Goal: Task Accomplishment & Management: Use online tool/utility

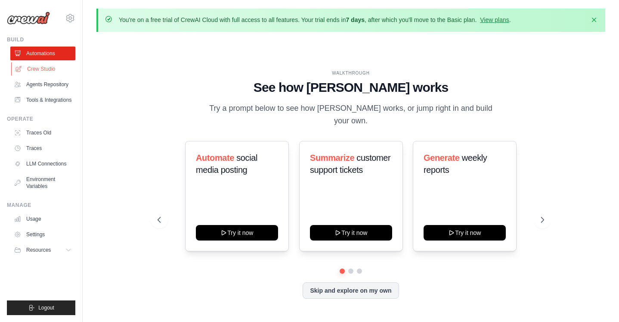
click at [43, 71] on link "Crew Studio" at bounding box center [43, 69] width 65 height 14
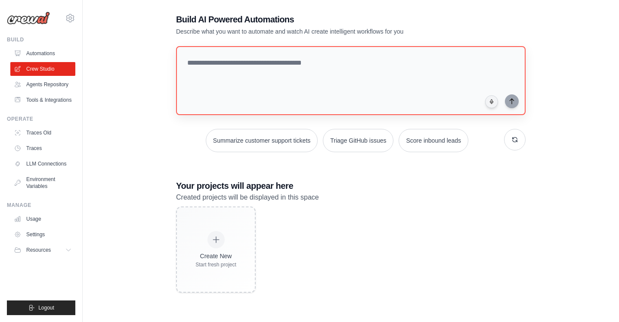
scroll to position [47, 0]
click at [47, 87] on link "Agents Repository" at bounding box center [43, 85] width 65 height 14
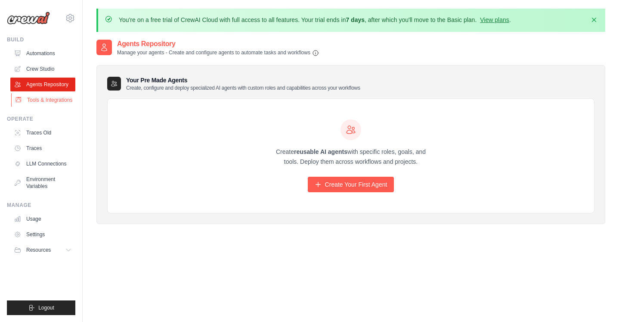
click at [37, 100] on link "Tools & Integrations" at bounding box center [43, 100] width 65 height 14
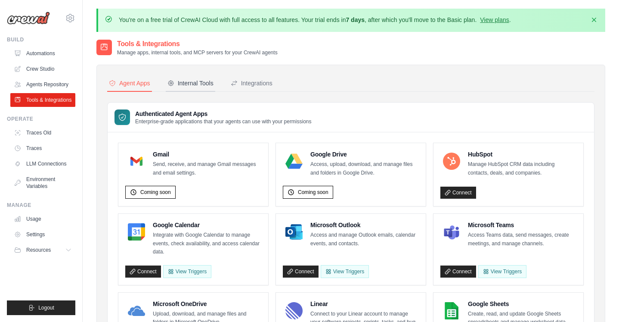
click at [199, 84] on div "Internal Tools" at bounding box center [191, 83] width 46 height 9
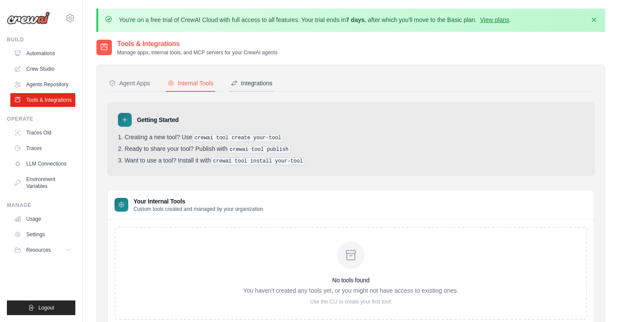
click at [254, 84] on div "Integrations" at bounding box center [252, 83] width 42 height 9
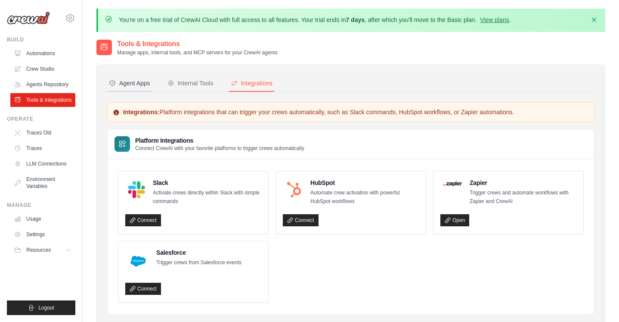
click at [125, 81] on div "Agent Apps" at bounding box center [129, 83] width 41 height 9
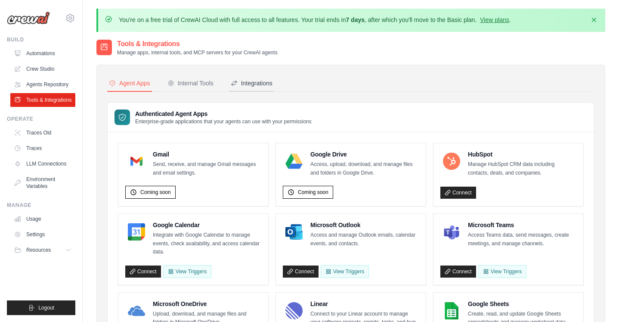
click at [246, 82] on div "Integrations" at bounding box center [252, 83] width 42 height 9
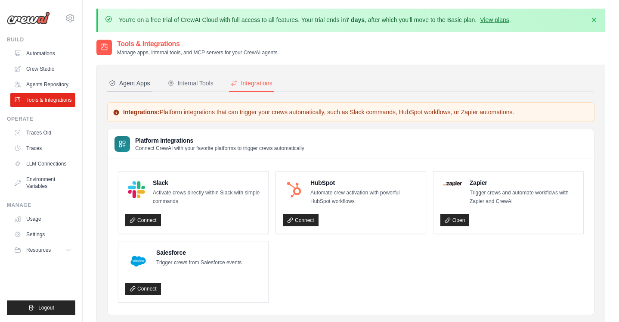
click at [128, 83] on div "Agent Apps" at bounding box center [129, 83] width 41 height 9
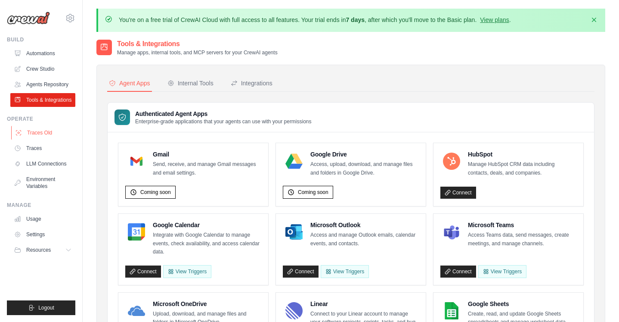
click at [46, 134] on link "Traces Old" at bounding box center [43, 133] width 65 height 14
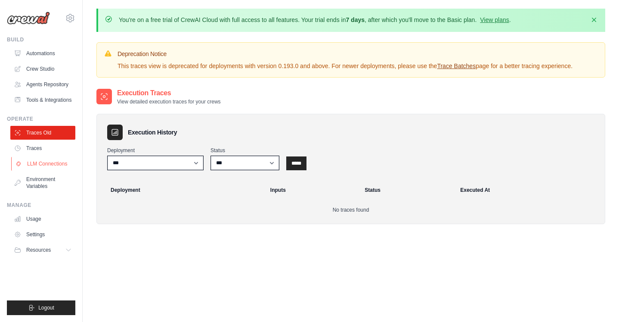
click at [41, 163] on link "LLM Connections" at bounding box center [43, 164] width 65 height 14
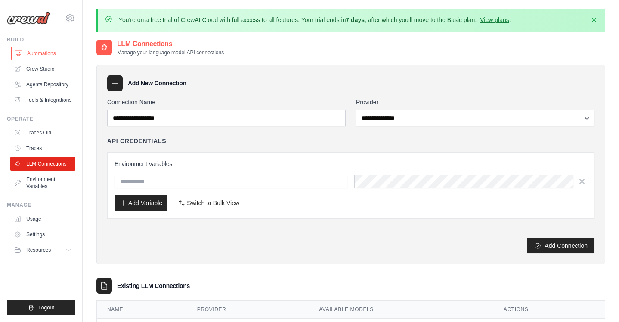
click at [35, 53] on link "Automations" at bounding box center [43, 54] width 65 height 14
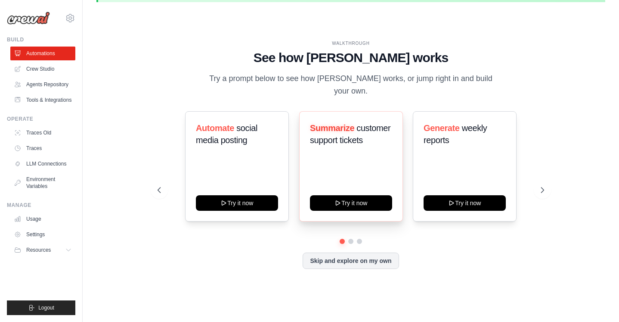
scroll to position [30, 0]
click at [542, 186] on icon at bounding box center [543, 190] width 9 height 9
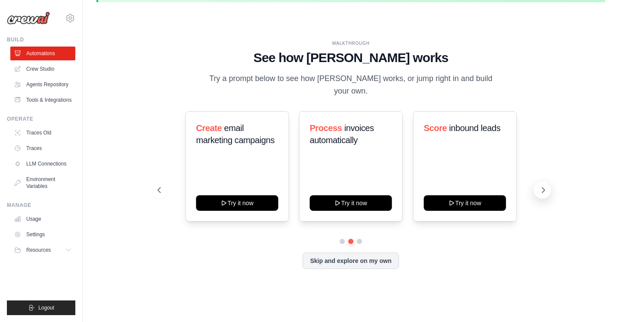
click at [541, 186] on icon at bounding box center [543, 190] width 9 height 9
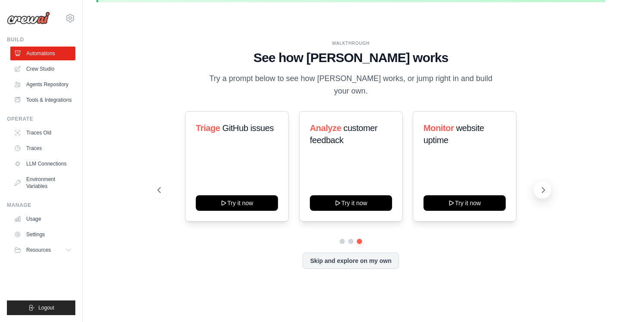
click at [543, 186] on icon at bounding box center [543, 190] width 9 height 9
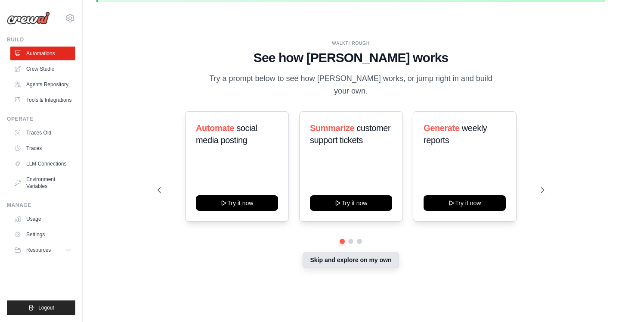
click at [354, 251] on button "Skip and explore on my own" at bounding box center [351, 259] width 96 height 16
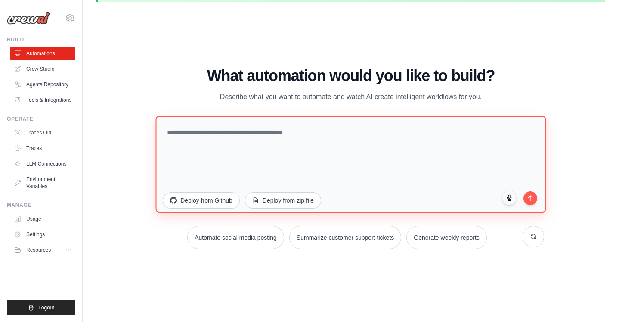
click at [254, 138] on textarea at bounding box center [351, 163] width 391 height 96
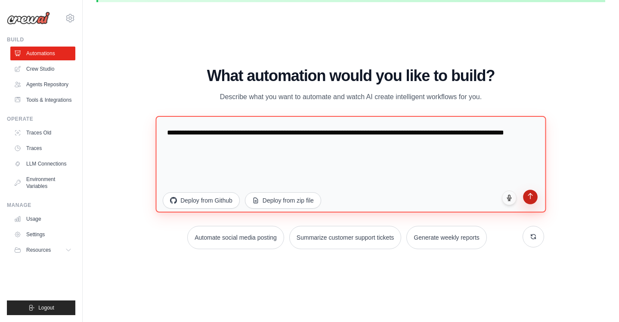
type textarea "**********"
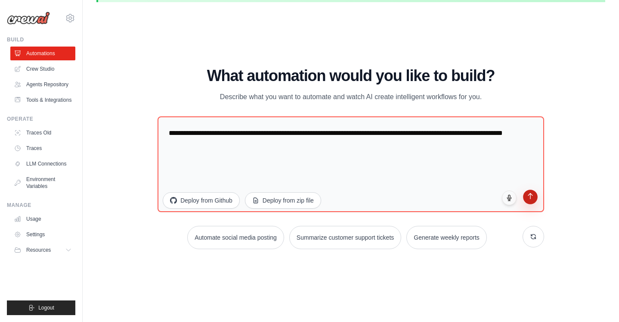
click at [529, 198] on icon "submit" at bounding box center [530, 195] width 7 height 7
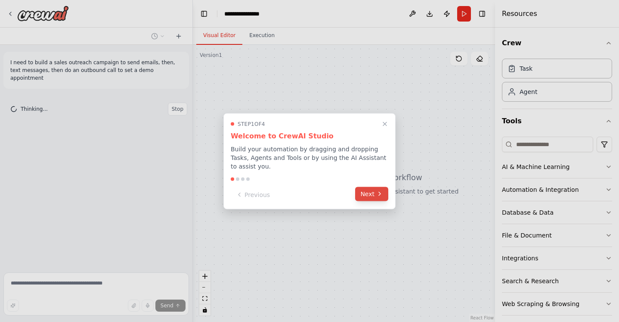
click at [369, 194] on button "Next" at bounding box center [371, 193] width 33 height 14
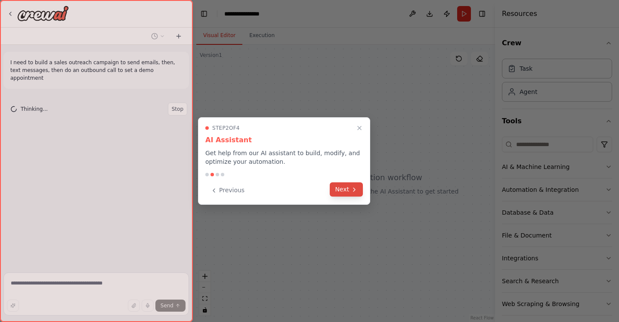
click at [348, 188] on button "Next" at bounding box center [346, 189] width 33 height 14
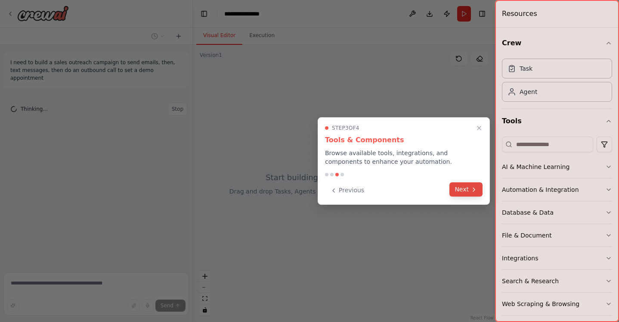
click at [463, 189] on button "Next" at bounding box center [466, 189] width 33 height 14
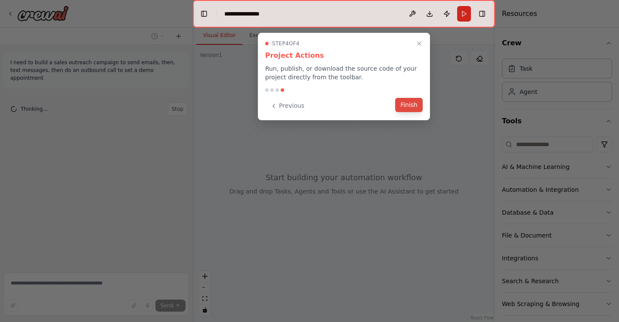
click at [405, 103] on button "Finish" at bounding box center [409, 105] width 28 height 14
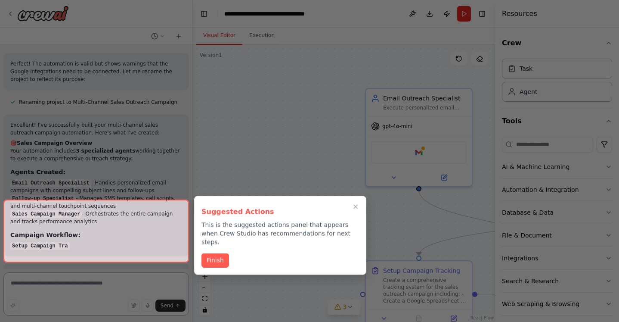
scroll to position [914, 0]
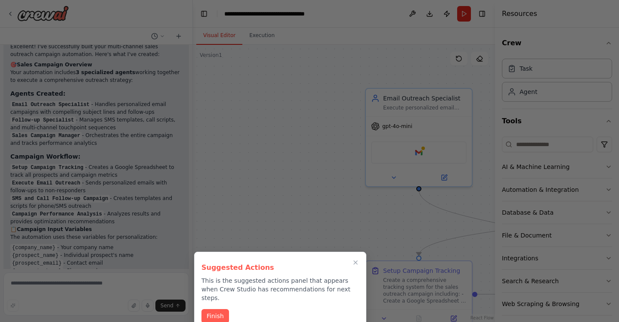
click at [354, 260] on icon "Close walkthrough" at bounding box center [355, 262] width 7 height 7
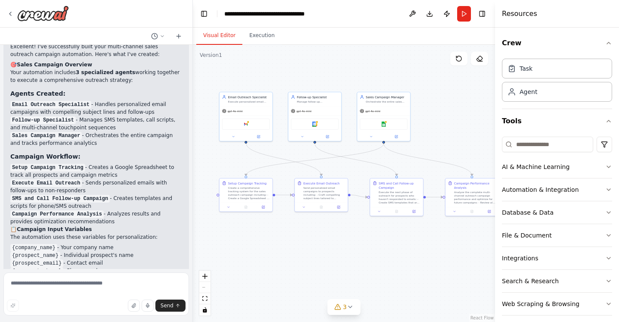
scroll to position [1250, 0]
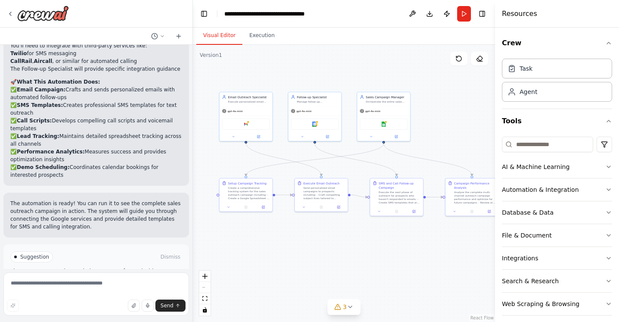
drag, startPoint x: 423, startPoint y: 224, endPoint x: 343, endPoint y: 163, distance: 100.8
click at [343, 163] on div ".deletable-edge-delete-btn { width: 20px; height: 20px; border: 0px solid #ffff…" at bounding box center [344, 183] width 302 height 277
click at [102, 290] on span "Run Automation" at bounding box center [100, 293] width 42 height 7
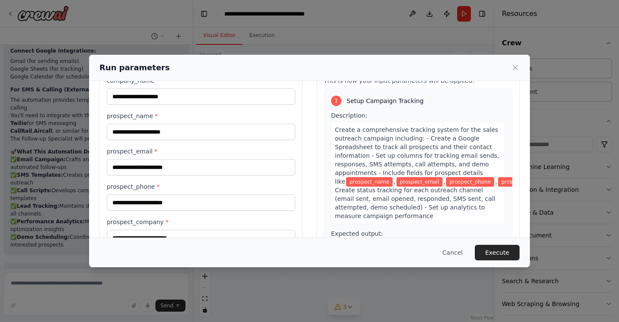
scroll to position [0, 0]
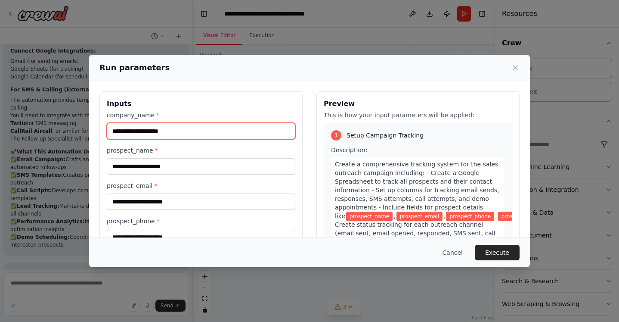
click at [180, 132] on input "company_name *" at bounding box center [201, 131] width 189 height 16
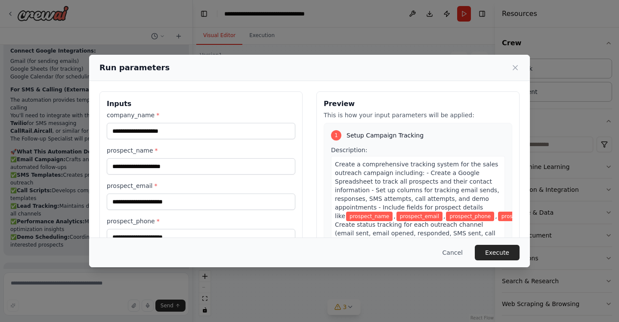
click at [190, 105] on h3 "Inputs" at bounding box center [201, 104] width 189 height 10
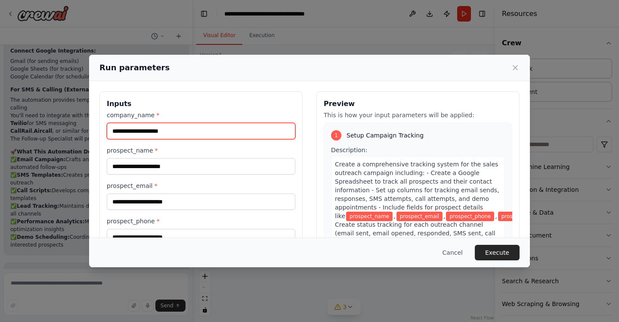
click at [147, 129] on input "company_name *" at bounding box center [201, 131] width 189 height 16
type input "**********"
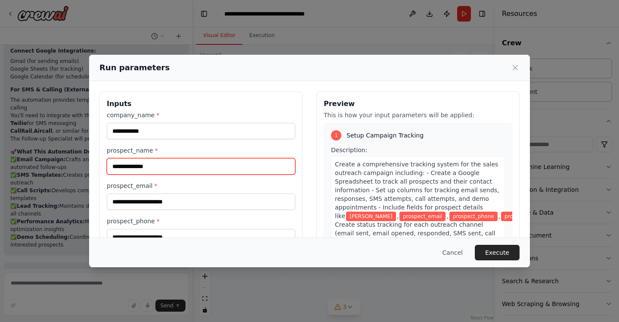
type input "**********"
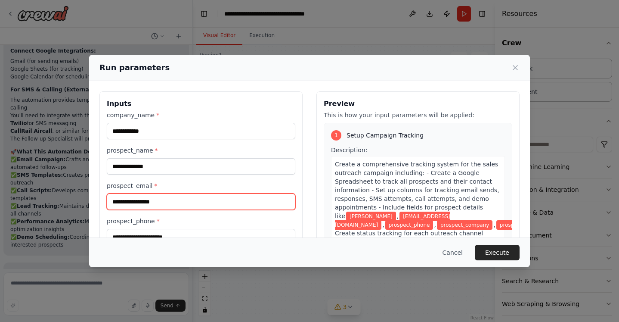
type input "**********"
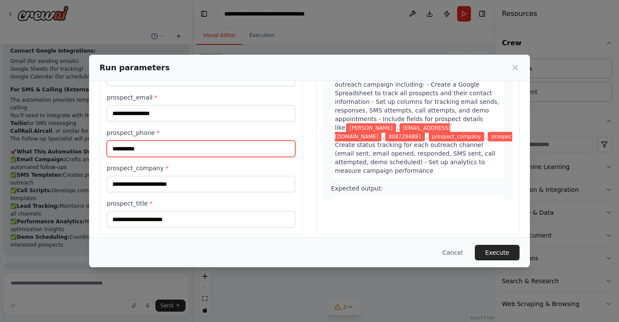
scroll to position [91, 0]
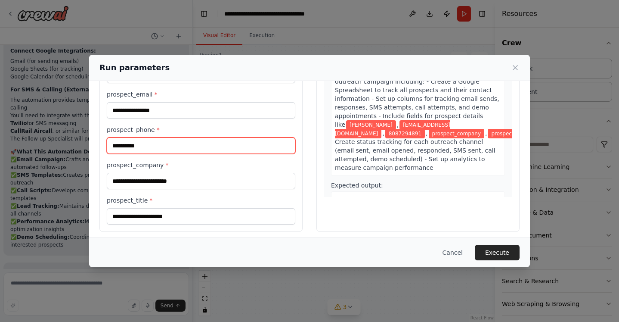
type input "**********"
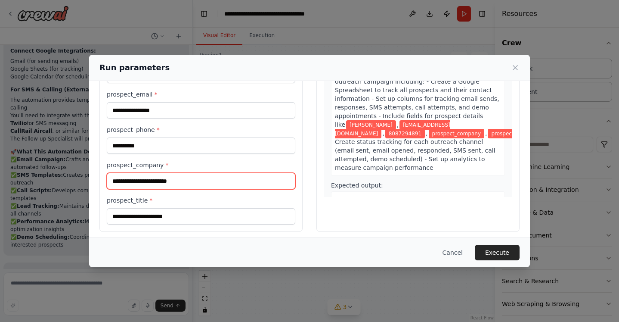
click at [151, 181] on input "prospect_company *" at bounding box center [201, 181] width 189 height 16
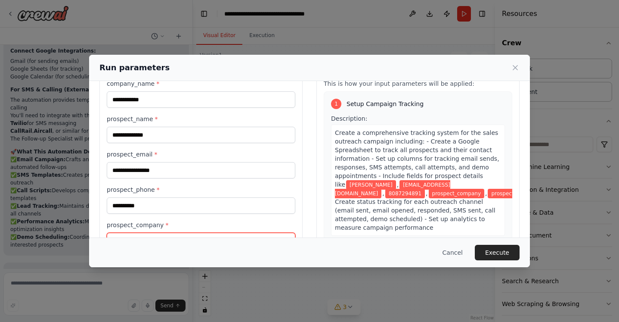
scroll to position [0, 0]
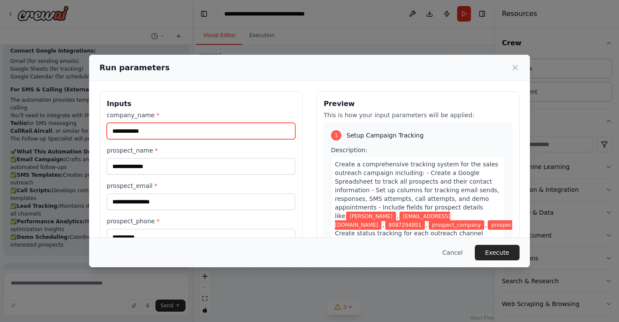
click at [119, 131] on input "**********" at bounding box center [201, 131] width 189 height 16
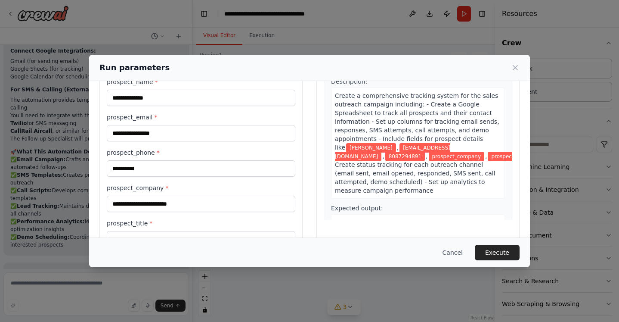
scroll to position [96, 0]
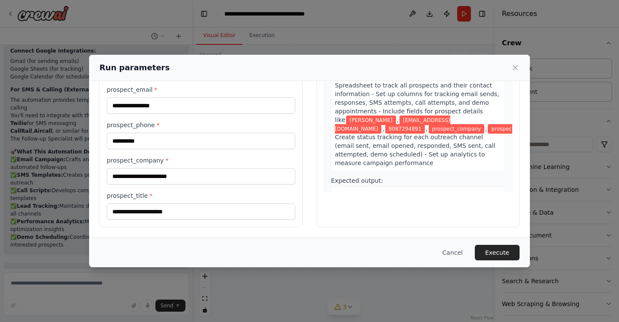
type input "**********"
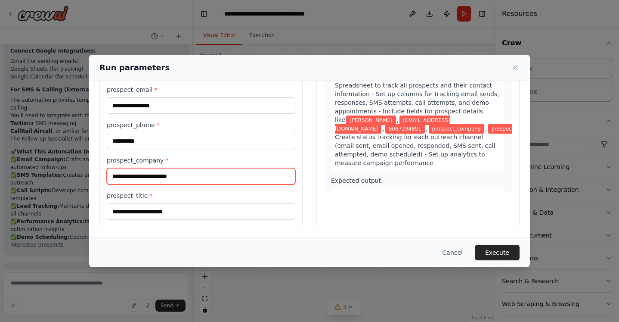
click at [146, 180] on input "prospect_company *" at bounding box center [201, 176] width 189 height 16
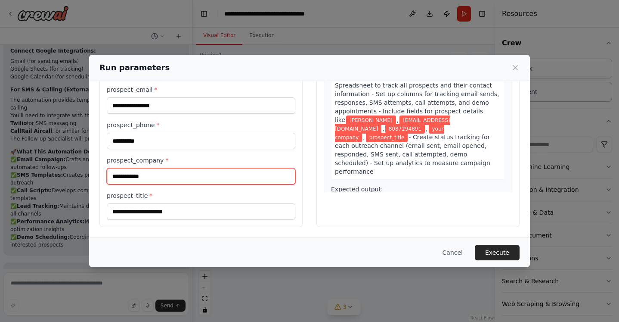
type input "**********"
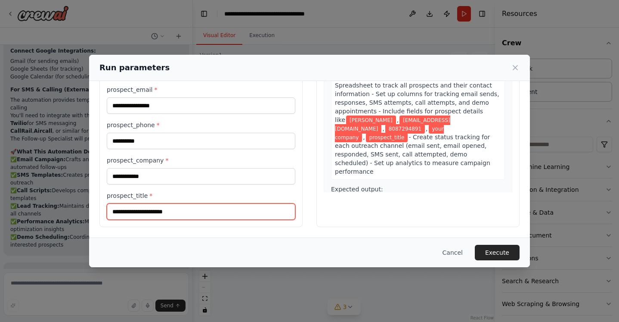
click at [137, 213] on input "prospect_title *" at bounding box center [201, 211] width 189 height 16
type input "*****"
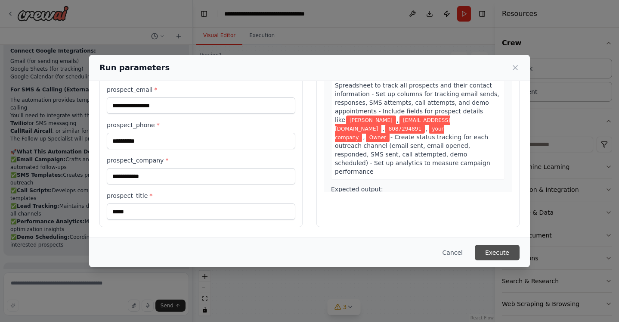
click at [496, 254] on button "Execute" at bounding box center [497, 253] width 45 height 16
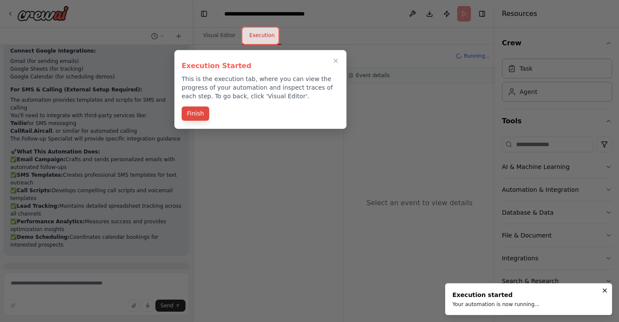
click at [194, 112] on button "Finish" at bounding box center [196, 113] width 28 height 14
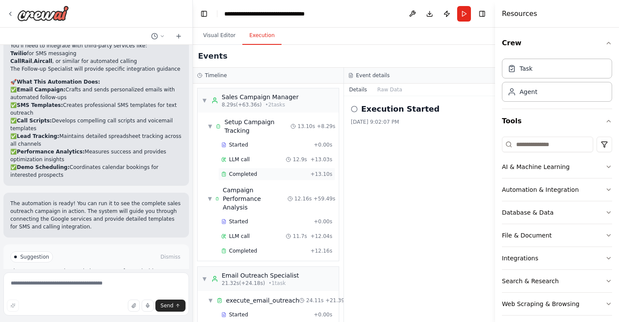
scroll to position [135, 0]
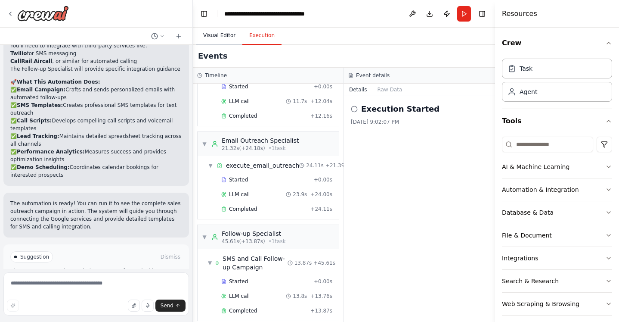
click at [215, 36] on button "Visual Editor" at bounding box center [219, 36] width 46 height 18
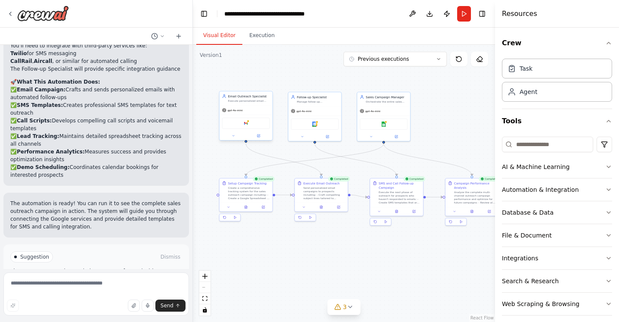
click at [253, 126] on div "Google gmail" at bounding box center [246, 123] width 48 height 11
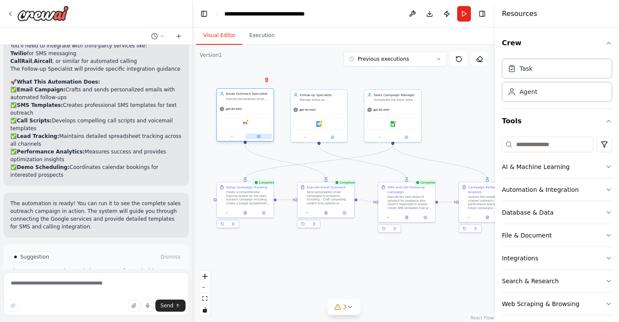
click at [260, 138] on button at bounding box center [259, 136] width 26 height 6
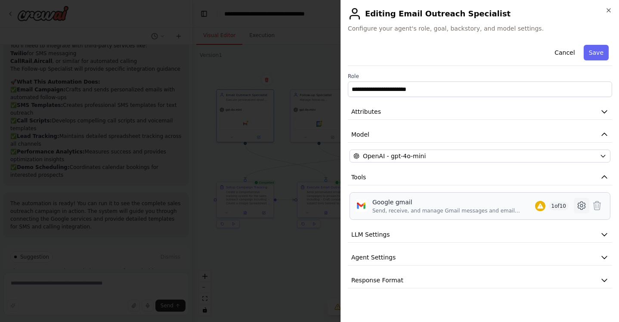
click at [581, 204] on icon at bounding box center [581, 205] width 3 height 3
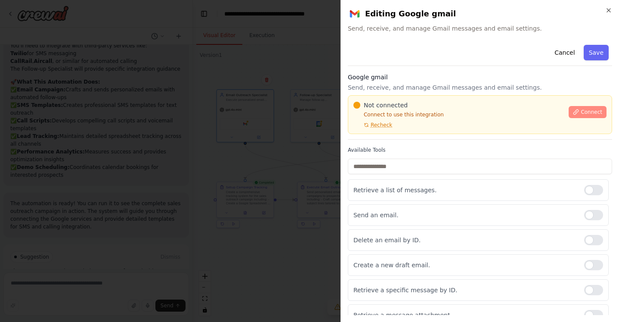
click at [582, 113] on span "Connect" at bounding box center [592, 112] width 22 height 7
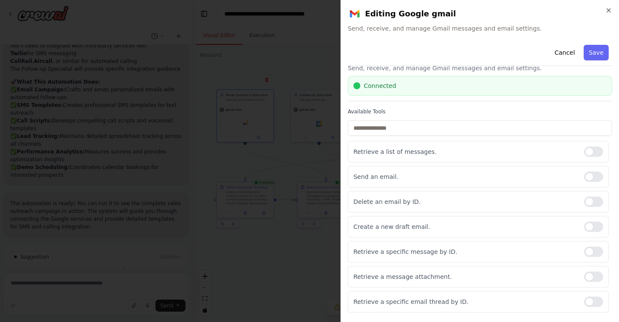
scroll to position [22, 0]
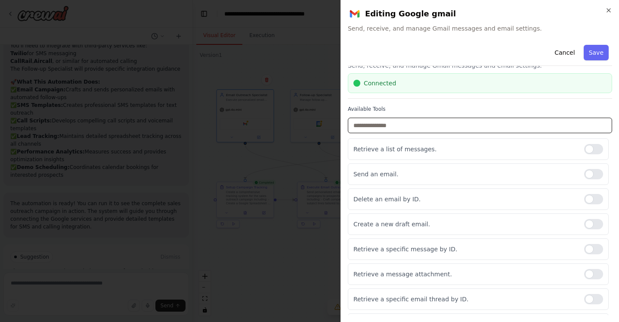
click at [428, 129] on input "text" at bounding box center [480, 126] width 264 height 16
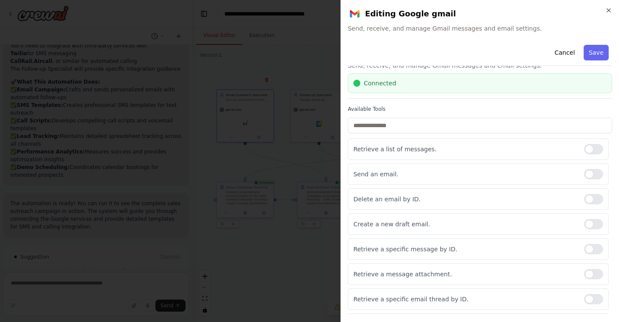
click at [426, 109] on label "Available Tools" at bounding box center [480, 108] width 264 height 7
click at [588, 149] on div at bounding box center [593, 149] width 19 height 10
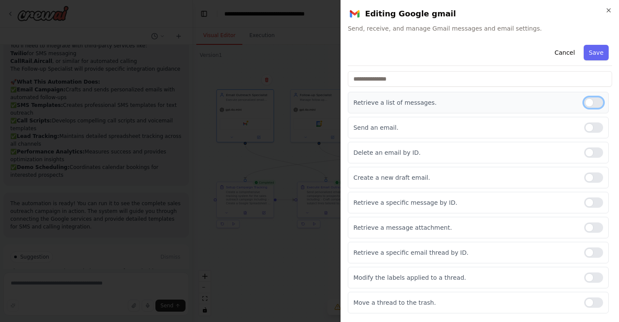
scroll to position [73, 0]
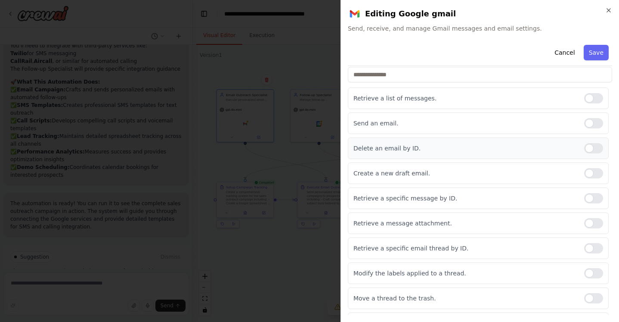
click at [589, 147] on div at bounding box center [593, 148] width 19 height 10
click at [591, 171] on div at bounding box center [593, 173] width 19 height 10
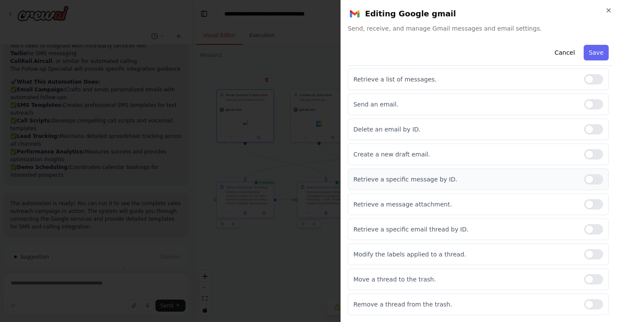
click at [595, 177] on div at bounding box center [593, 179] width 19 height 10
click at [593, 182] on div at bounding box center [593, 179] width 19 height 10
click at [594, 128] on div at bounding box center [593, 129] width 19 height 10
click at [594, 205] on div at bounding box center [593, 204] width 19 height 10
click at [593, 205] on div at bounding box center [593, 204] width 19 height 10
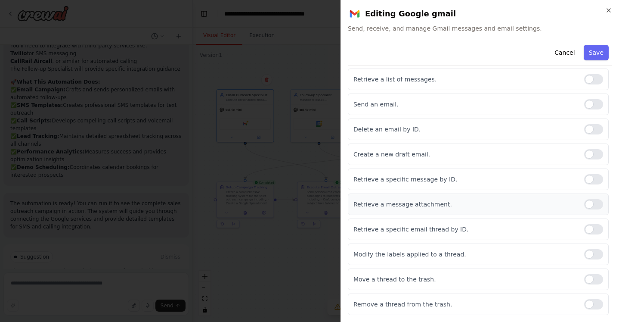
click at [594, 204] on div at bounding box center [593, 204] width 19 height 10
click at [591, 205] on div at bounding box center [593, 204] width 19 height 10
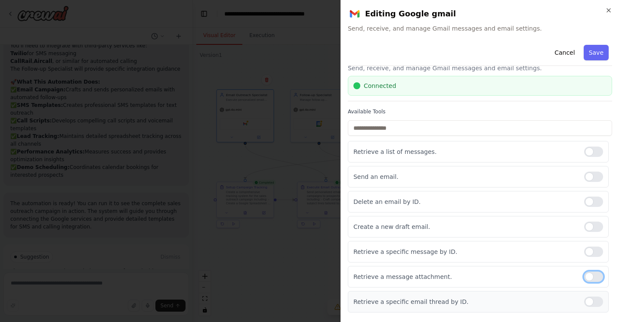
scroll to position [0, 0]
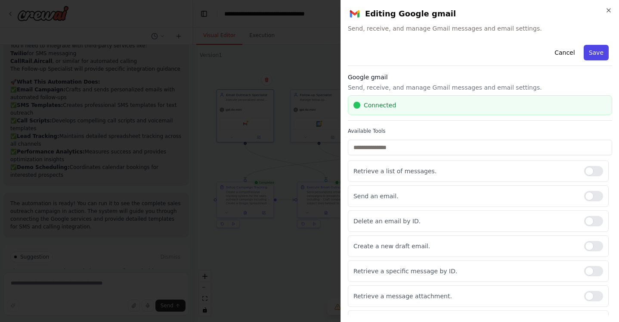
click at [592, 53] on button "Save" at bounding box center [596, 53] width 25 height 16
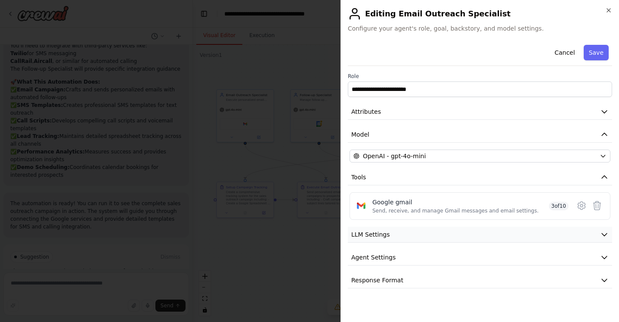
click at [392, 232] on button "LLM Settings" at bounding box center [480, 234] width 264 height 16
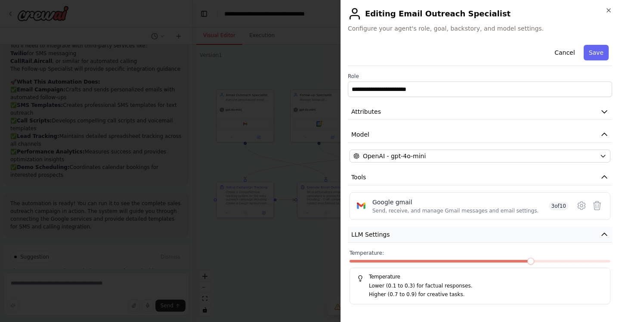
scroll to position [42, 0]
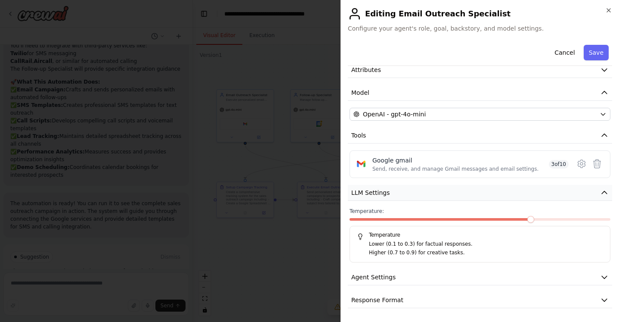
click at [371, 192] on span "LLM Settings" at bounding box center [370, 192] width 39 height 9
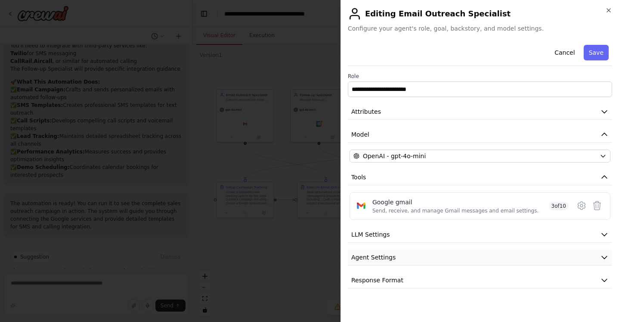
click at [389, 255] on span "Agent Settings" at bounding box center [373, 257] width 44 height 9
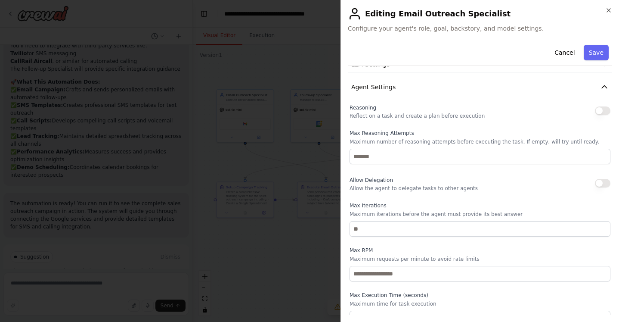
scroll to position [176, 0]
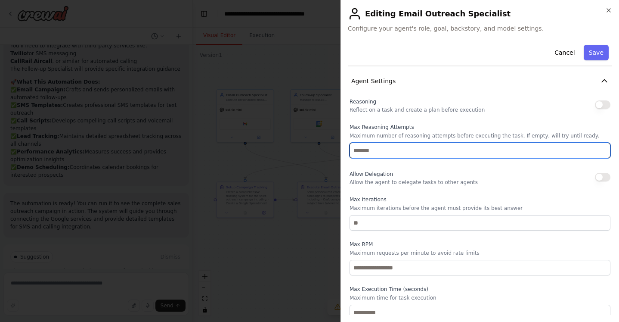
click at [432, 153] on input "number" at bounding box center [480, 151] width 261 height 16
type input "*"
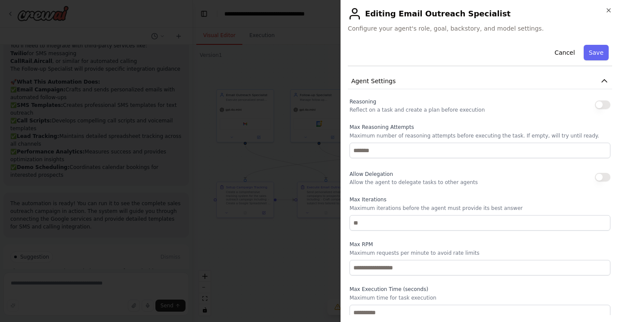
click at [602, 105] on button "button" at bounding box center [603, 104] width 16 height 9
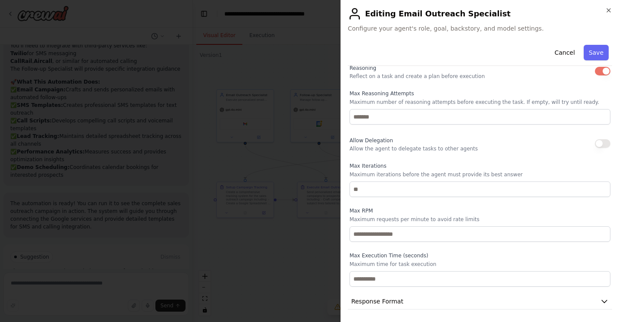
scroll to position [211, 0]
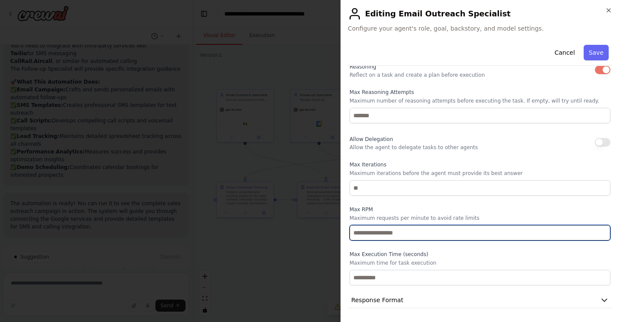
click at [379, 234] on input "number" at bounding box center [480, 233] width 261 height 16
type input "*"
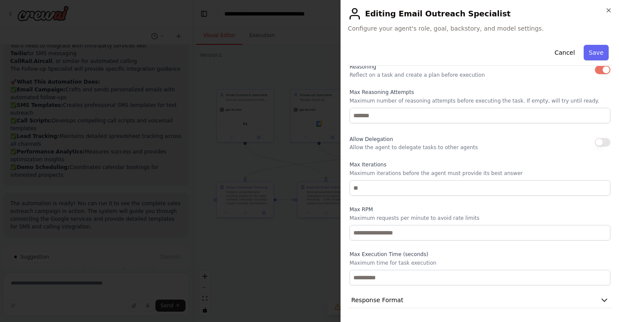
click at [501, 206] on label "Max RPM" at bounding box center [480, 209] width 261 height 7
click at [597, 301] on button "Response Format" at bounding box center [480, 300] width 264 height 16
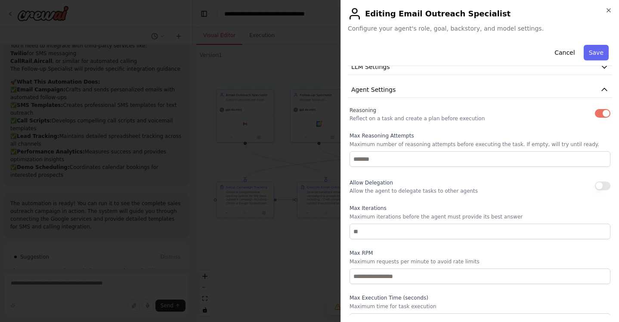
scroll to position [159, 0]
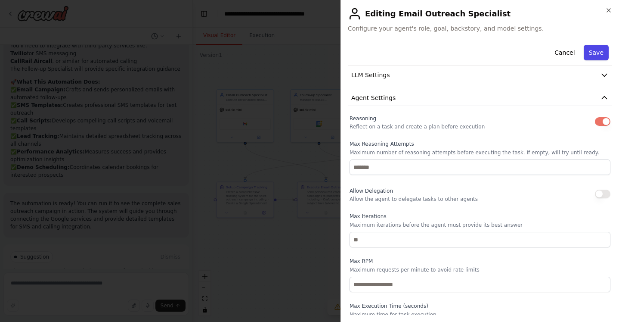
click at [595, 54] on button "Save" at bounding box center [596, 53] width 25 height 16
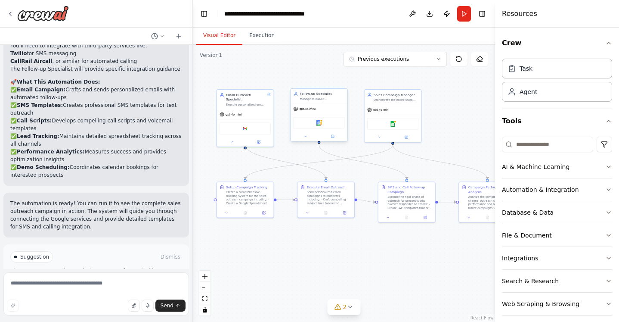
click at [329, 114] on div "Google calendar" at bounding box center [319, 123] width 57 height 18
click at [331, 136] on icon at bounding box center [332, 136] width 3 height 3
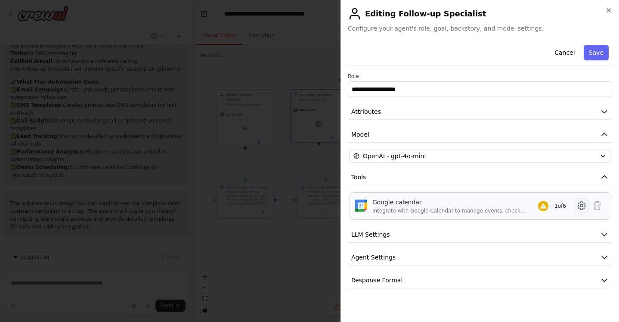
click at [580, 207] on icon at bounding box center [582, 205] width 10 height 10
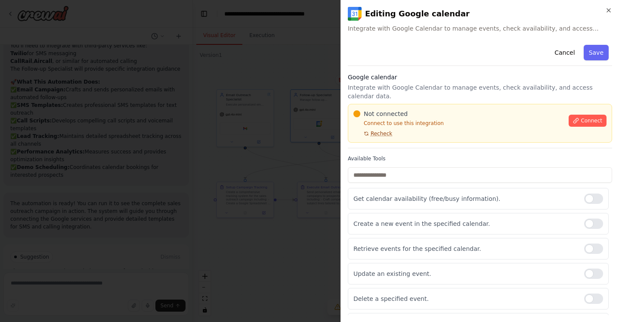
click at [382, 130] on span "Recheck" at bounding box center [382, 133] width 22 height 7
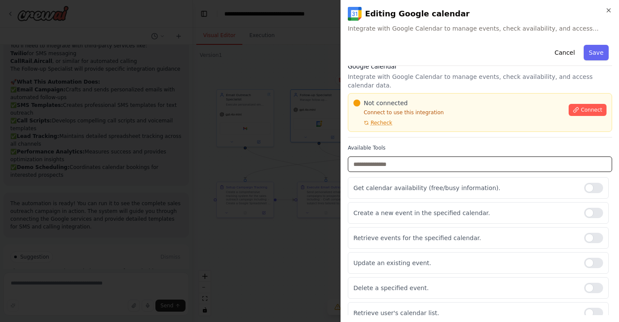
click at [428, 158] on input "text" at bounding box center [480, 164] width 264 height 16
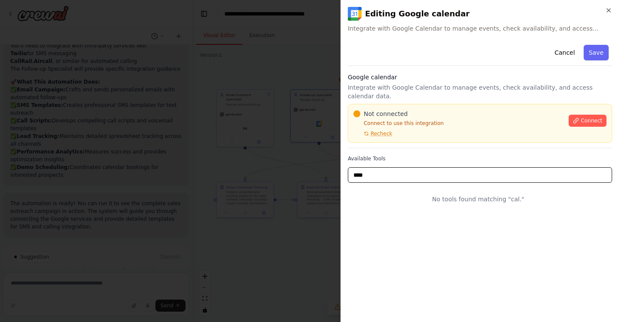
scroll to position [0, 0]
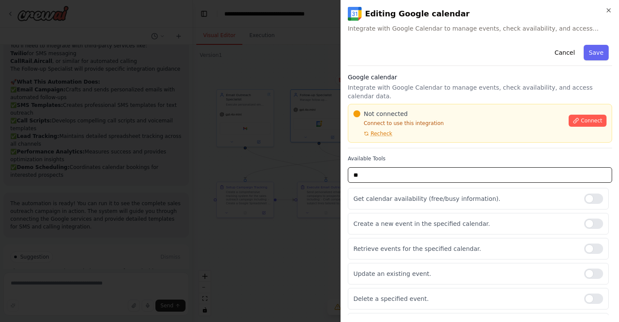
type input "*"
click at [564, 50] on button "Cancel" at bounding box center [564, 53] width 31 height 16
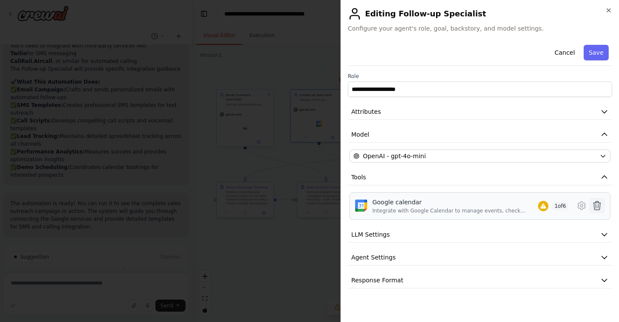
click at [598, 205] on icon at bounding box center [597, 205] width 7 height 9
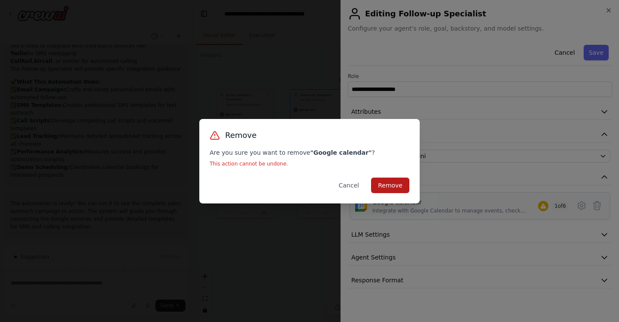
click at [396, 187] on button "Remove" at bounding box center [390, 185] width 38 height 16
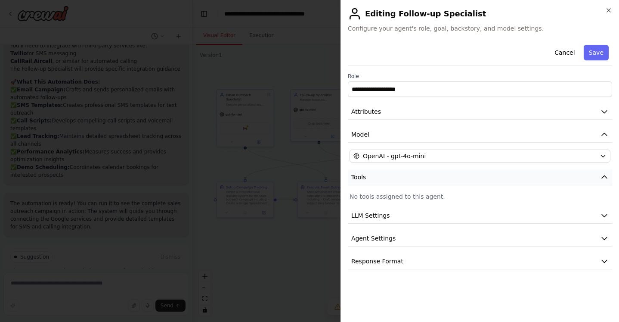
click at [361, 180] on span "Tools" at bounding box center [358, 177] width 15 height 9
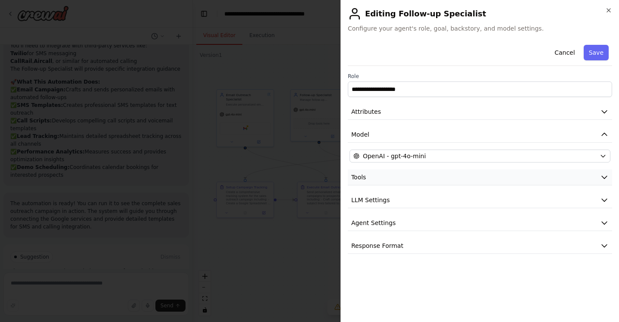
click at [360, 177] on span "Tools" at bounding box center [358, 177] width 15 height 9
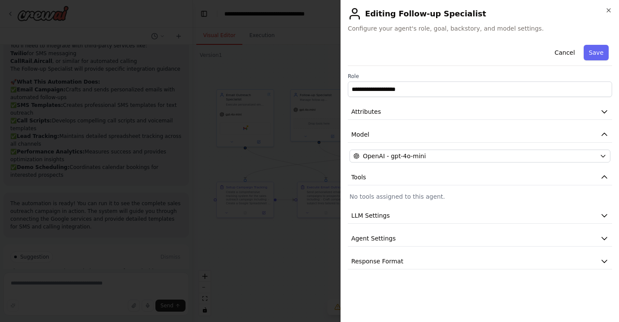
click at [385, 196] on p "No tools assigned to this agent." at bounding box center [480, 196] width 261 height 9
click at [380, 195] on p "No tools assigned to this agent." at bounding box center [480, 196] width 261 height 9
click at [568, 53] on button "Cancel" at bounding box center [564, 53] width 31 height 16
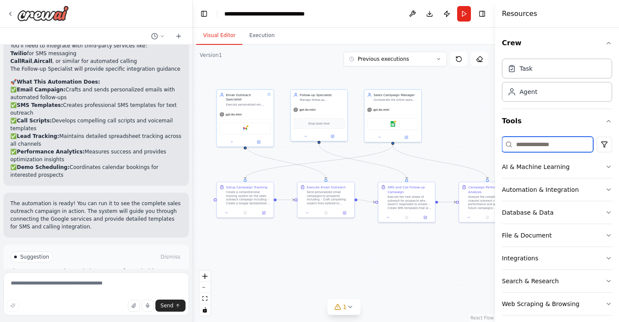
click at [539, 144] on input at bounding box center [547, 145] width 91 height 16
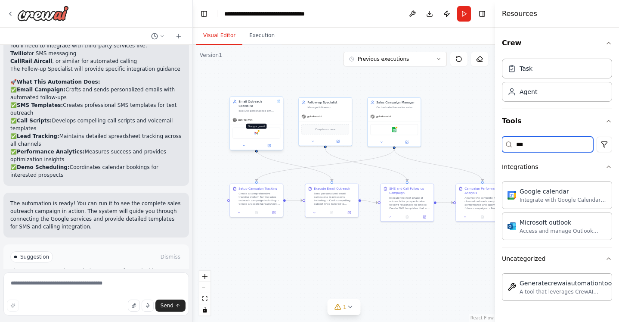
type input "***"
click at [256, 130] on img at bounding box center [256, 132] width 5 height 5
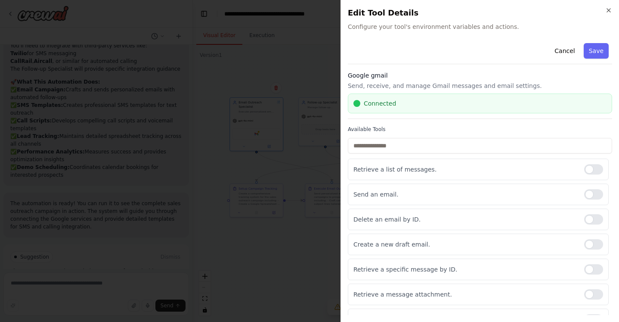
click at [401, 103] on div "Connected" at bounding box center [480, 103] width 253 height 9
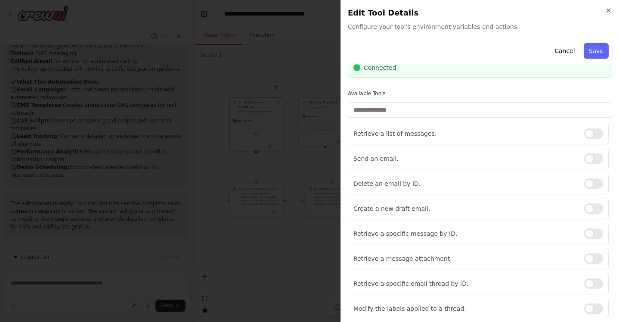
scroll to position [28, 0]
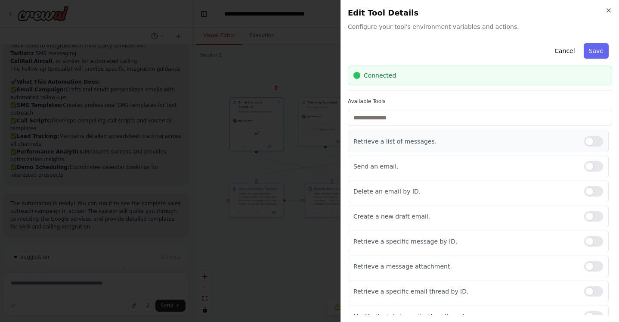
click at [590, 139] on div at bounding box center [593, 141] width 19 height 10
click at [590, 166] on div at bounding box center [593, 166] width 19 height 10
click at [592, 213] on div at bounding box center [593, 216] width 19 height 10
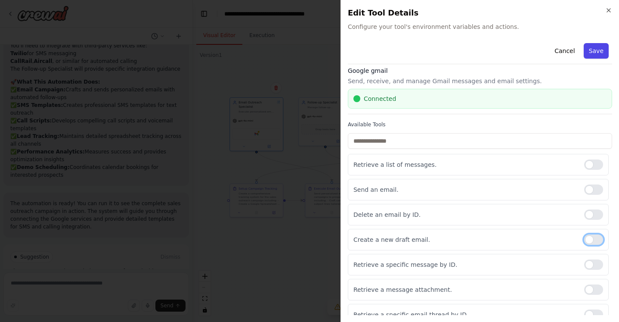
scroll to position [4, 0]
click at [593, 50] on button "Save" at bounding box center [596, 51] width 25 height 16
